Goal: Check status: Check status

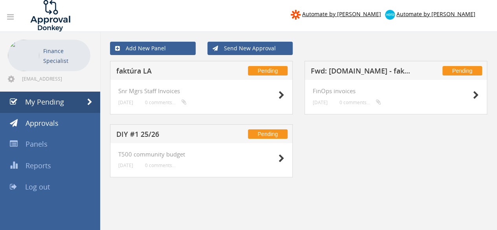
click at [127, 70] on h5 "faktúra LA" at bounding box center [167, 72] width 102 height 10
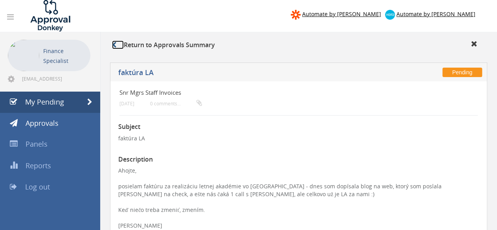
click at [113, 41] on link at bounding box center [118, 44] width 12 height 9
click at [57, 103] on span "My Pending" at bounding box center [44, 101] width 39 height 9
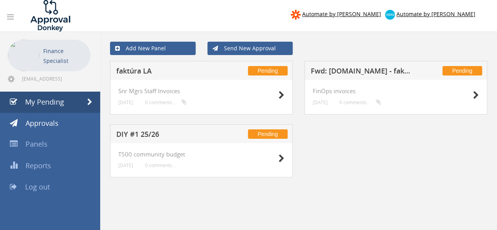
click at [322, 160] on div "Pending faktúra LA Snr Mgrs Staff Invoices [DATE] 0 comments... Pending Pending" at bounding box center [298, 124] width 389 height 126
click at [136, 73] on h5 "faktúra LA" at bounding box center [167, 72] width 102 height 10
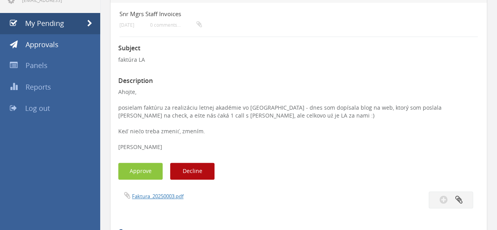
scroll to position [118, 0]
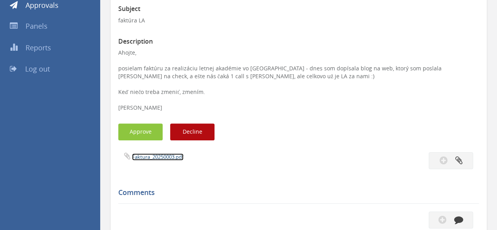
click at [152, 154] on link "Faktura_20250003.pdf" at bounding box center [157, 156] width 51 height 7
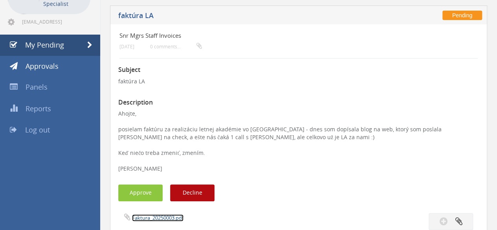
scroll to position [0, 0]
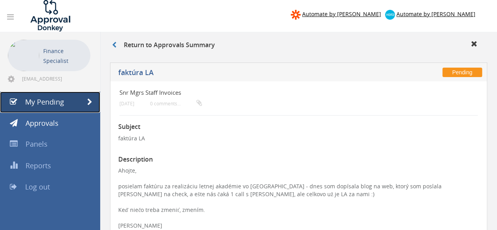
click at [60, 99] on span "My Pending" at bounding box center [44, 101] width 39 height 9
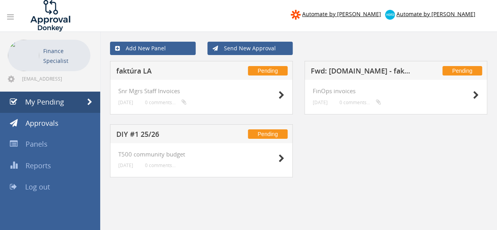
click at [348, 73] on h5 "Fwd: [DOMAIN_NAME] - faktúra k objednávke 658565" at bounding box center [362, 72] width 102 height 10
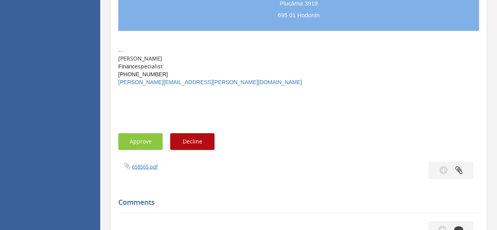
scroll to position [865, 0]
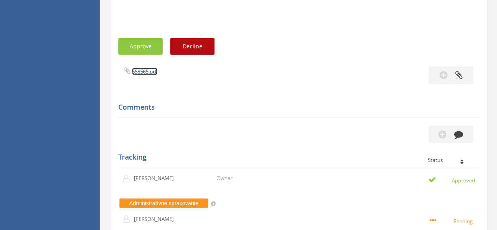
click at [145, 75] on link "658565.pdf" at bounding box center [145, 71] width 26 height 7
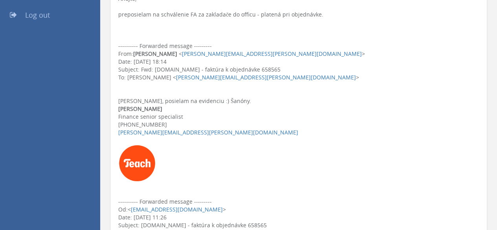
scroll to position [79, 0]
